Goal: Task Accomplishment & Management: Manage account settings

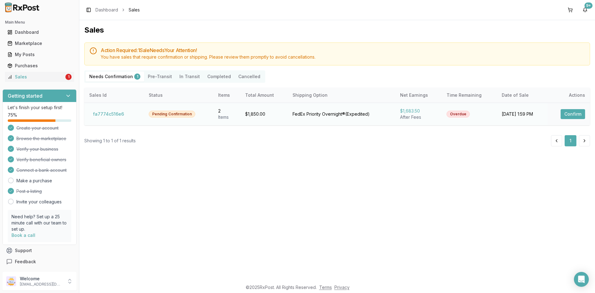
click at [568, 114] on button "Confirm" at bounding box center [573, 114] width 24 height 10
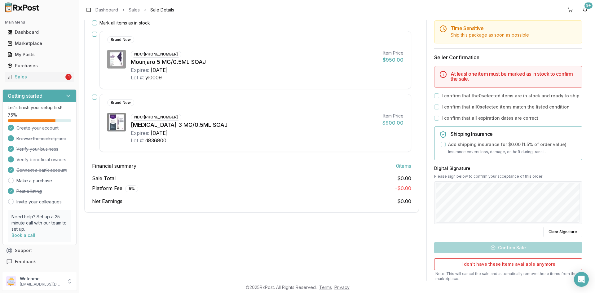
scroll to position [124, 0]
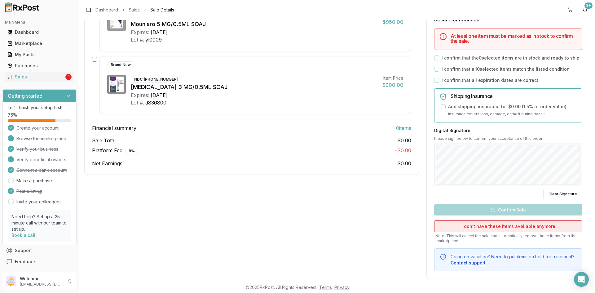
click at [503, 225] on button "I don't have these items available anymore" at bounding box center [508, 226] width 148 height 12
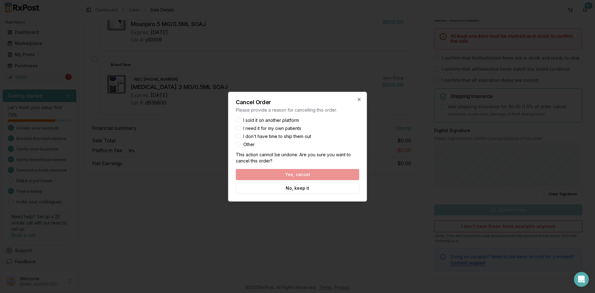
click at [315, 176] on div "Yes, cancel No, keep it" at bounding box center [297, 181] width 123 height 25
click at [240, 143] on button "Other" at bounding box center [238, 144] width 5 height 5
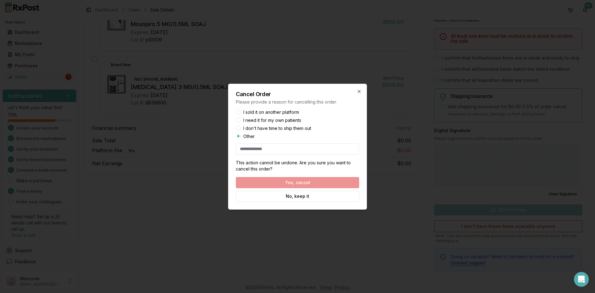
click at [241, 126] on div "I don't have time to ship them out" at bounding box center [297, 128] width 123 height 4
click at [238, 127] on button "I don't have time to ship them out" at bounding box center [238, 128] width 5 height 5
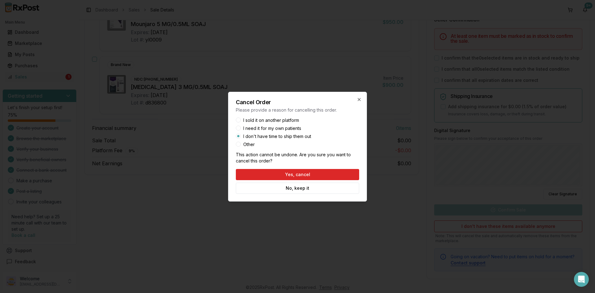
click at [239, 127] on button "I need it for my own patients" at bounding box center [238, 128] width 5 height 5
click at [289, 175] on button "Yes, cancel" at bounding box center [297, 174] width 123 height 11
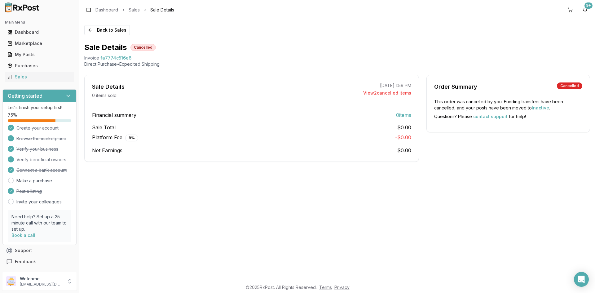
scroll to position [0, 0]
click at [130, 138] on div "9 %" at bounding box center [131, 138] width 13 height 7
